Goal: Transaction & Acquisition: Subscribe to service/newsletter

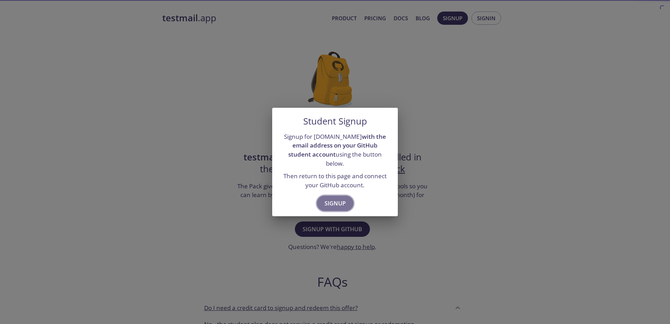
click at [331, 203] on span "Signup" at bounding box center [335, 204] width 21 height 10
click at [341, 199] on span "Signup" at bounding box center [335, 204] width 21 height 10
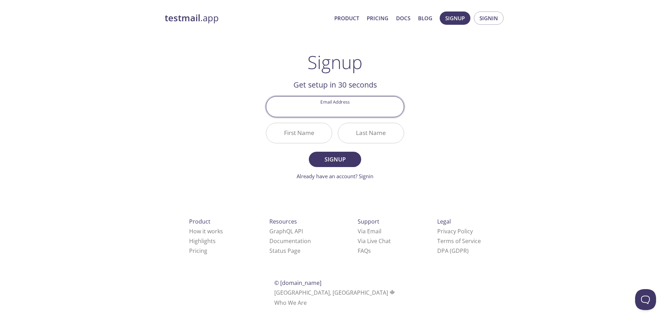
click at [325, 101] on input "Email Address" at bounding box center [334, 107] width 137 height 20
type input "[EMAIL_ADDRESS][DOMAIN_NAME]"
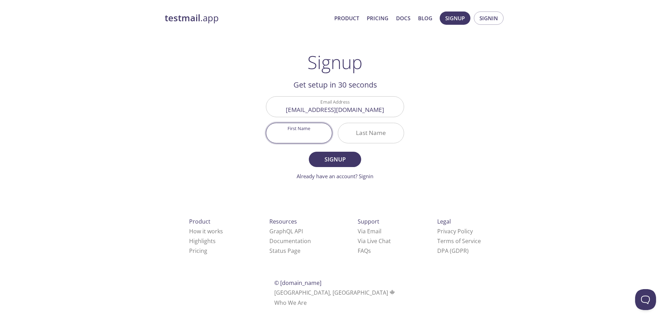
click at [306, 143] on input "First Name" at bounding box center [299, 133] width 66 height 20
type input "Meshach"
click at [378, 134] on input "Last Name" at bounding box center [371, 133] width 66 height 20
type input "Amarh"
click at [326, 157] on span "Signup" at bounding box center [335, 160] width 37 height 10
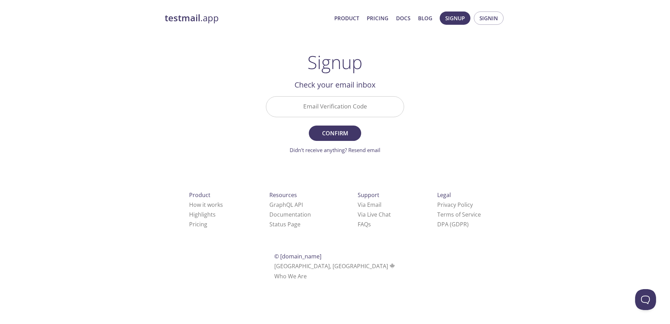
click at [331, 106] on input "Email Verification Code" at bounding box center [334, 107] width 137 height 20
type input "9RM9L4N"
click at [336, 130] on span "Confirm" at bounding box center [335, 133] width 37 height 10
